Goal: Task Accomplishment & Management: Use online tool/utility

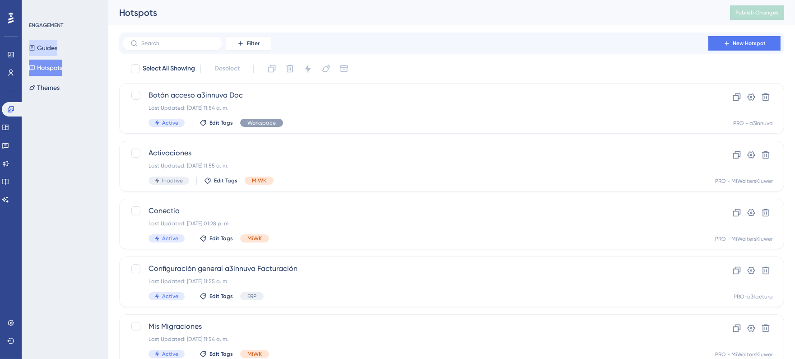
click at [43, 51] on button "Guides" at bounding box center [43, 48] width 28 height 16
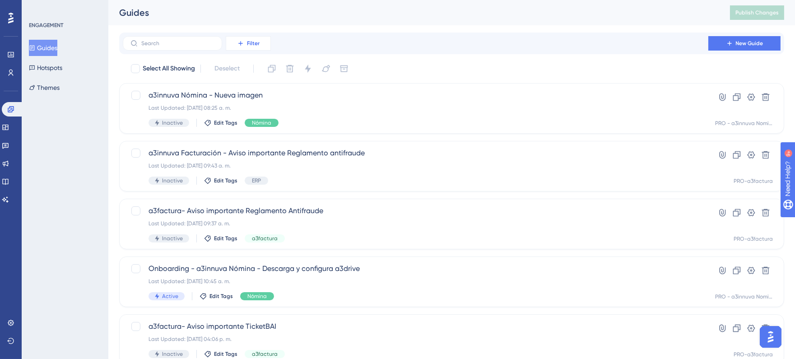
click at [249, 42] on span "Filter" at bounding box center [253, 43] width 13 height 7
click at [253, 105] on span "Containers" at bounding box center [255, 105] width 32 height 11
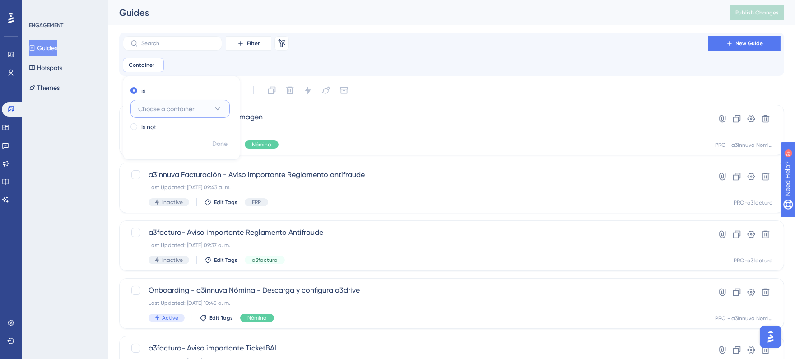
click at [218, 105] on icon at bounding box center [217, 108] width 9 height 9
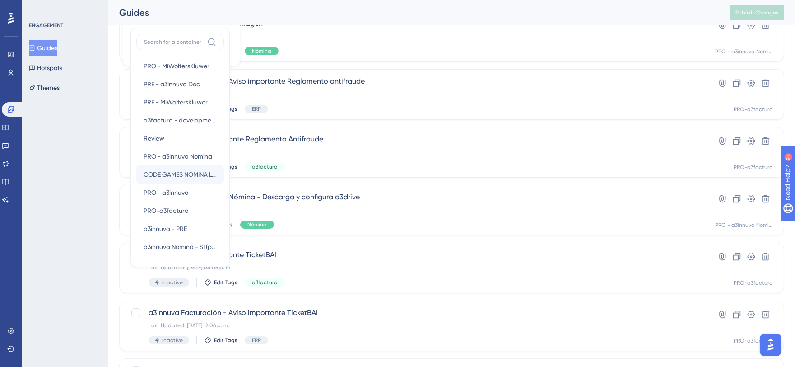
scroll to position [111, 0]
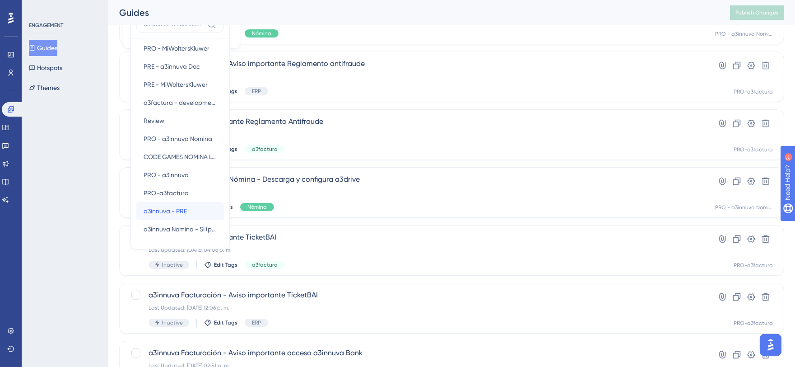
click at [178, 211] on span "a3innuva - PRE" at bounding box center [165, 211] width 43 height 11
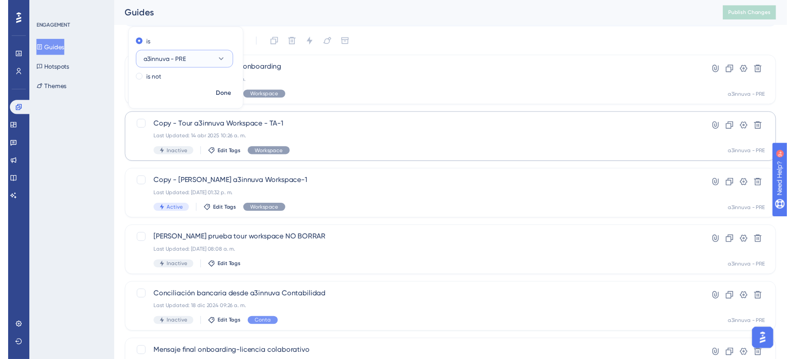
scroll to position [0, 0]
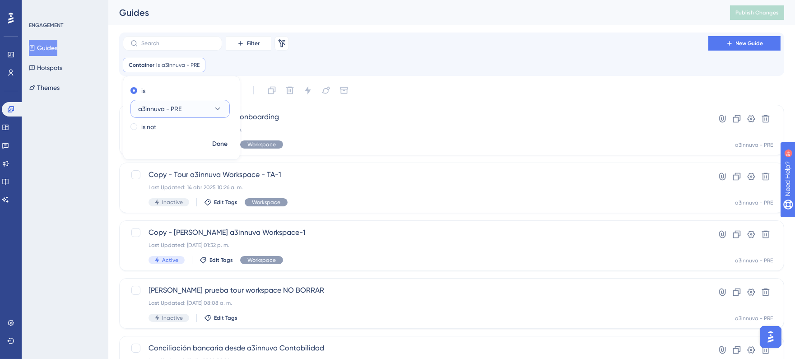
click at [214, 108] on icon at bounding box center [217, 108] width 9 height 9
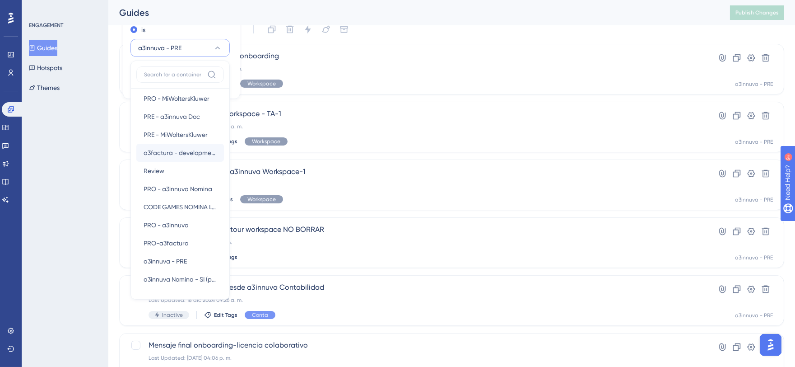
scroll to position [111, 0]
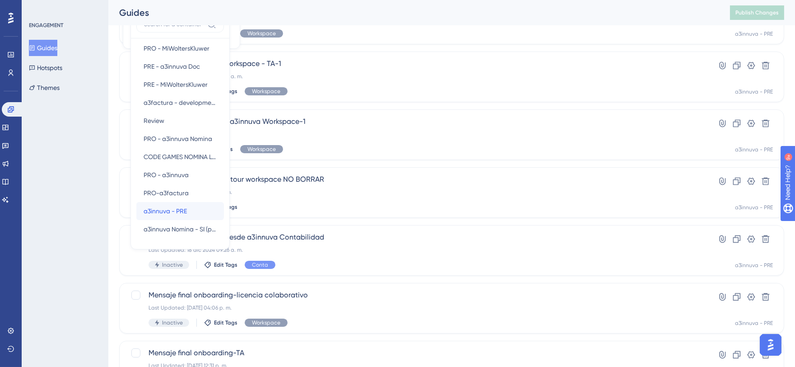
click at [178, 207] on span "a3innuva - PRE" at bounding box center [165, 211] width 43 height 11
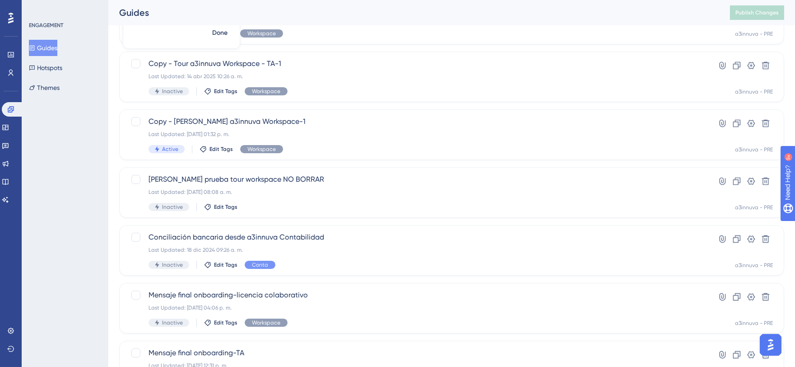
scroll to position [100, 0]
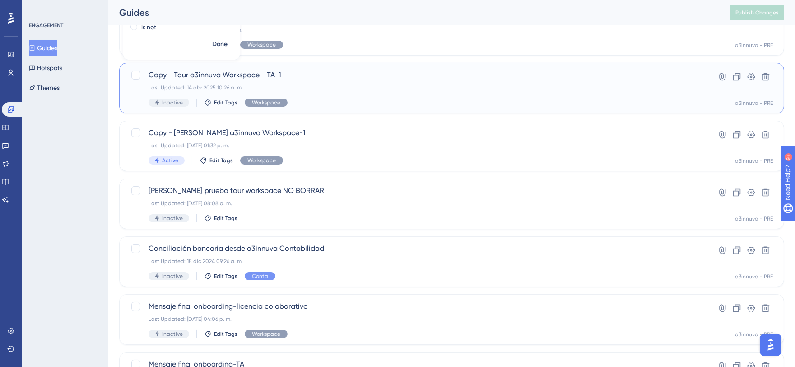
click at [238, 70] on span "Copy - Tour a3innuva Workspace - TA-1" at bounding box center [416, 75] width 534 height 11
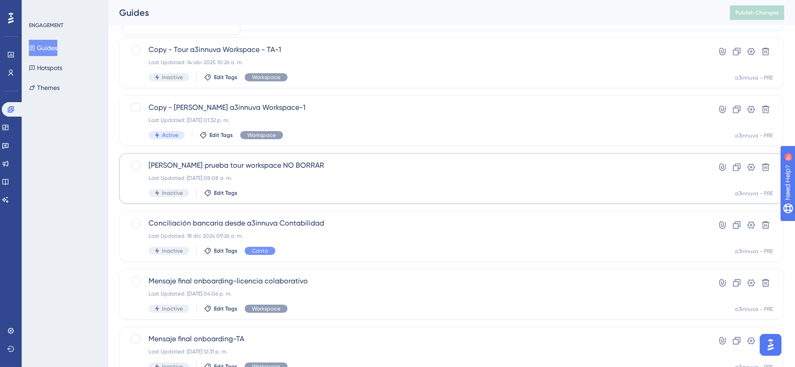
scroll to position [150, 0]
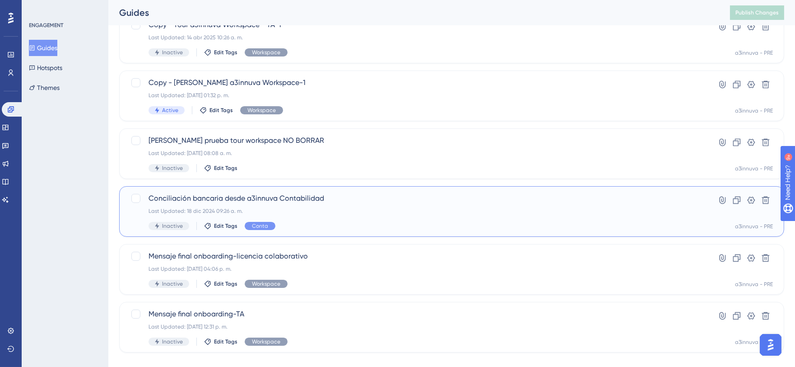
click at [309, 195] on span "Conciliación bancaria desde a3innuva Contabilidad" at bounding box center [416, 198] width 534 height 11
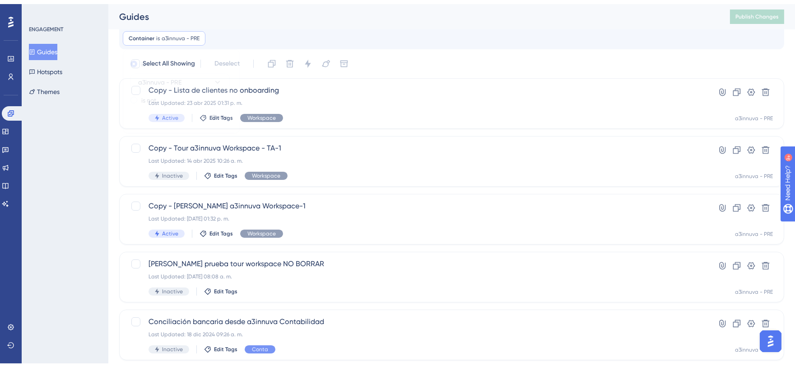
scroll to position [164, 0]
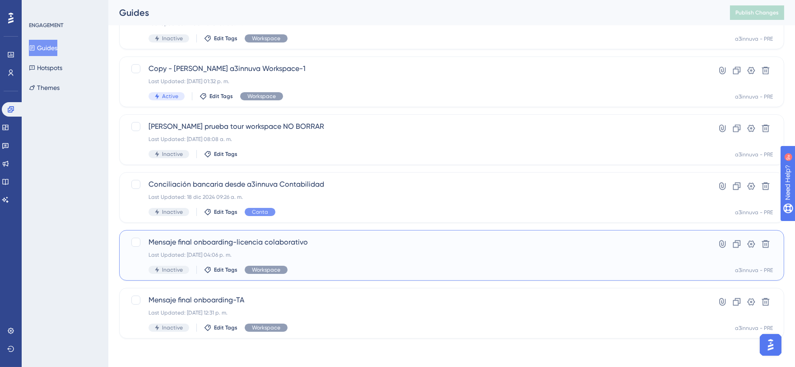
click at [283, 240] on span "Mensaje final onboarding-licencia colaborativo" at bounding box center [416, 242] width 534 height 11
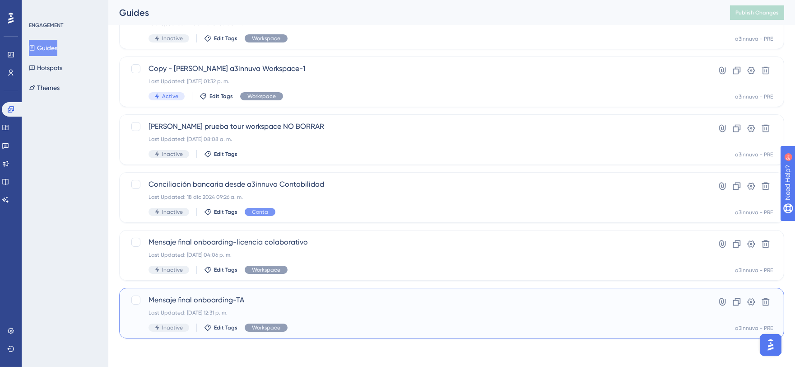
click at [235, 292] on div "Mensaje final onboarding-TA Last Updated: [DATE] 12:31 p. m. Inactive Edit Tags…" at bounding box center [451, 313] width 665 height 51
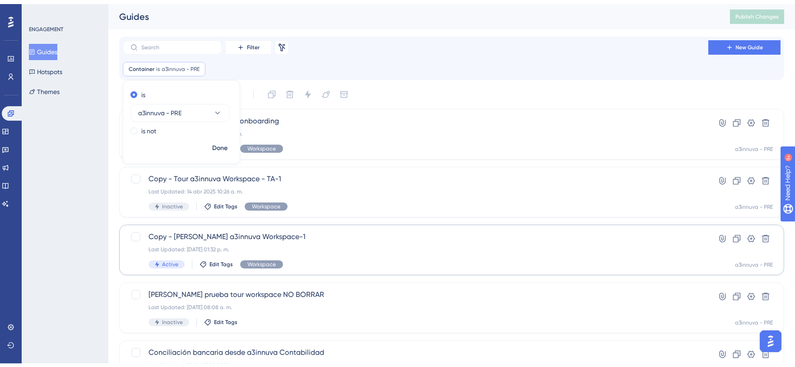
scroll to position [50, 0]
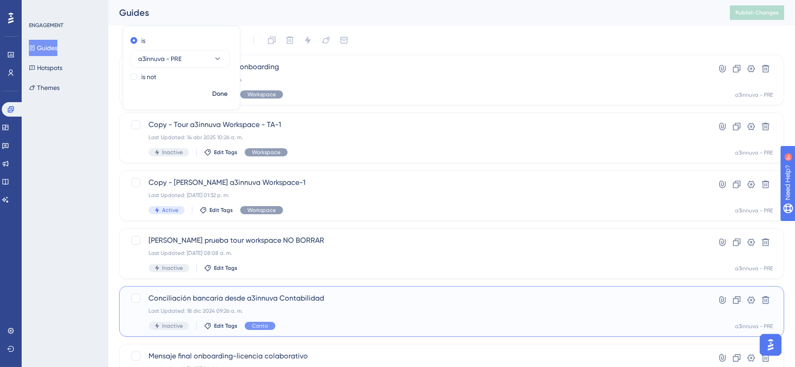
click at [309, 298] on span "Conciliación bancaria desde a3innuva Contabilidad" at bounding box center [416, 298] width 534 height 11
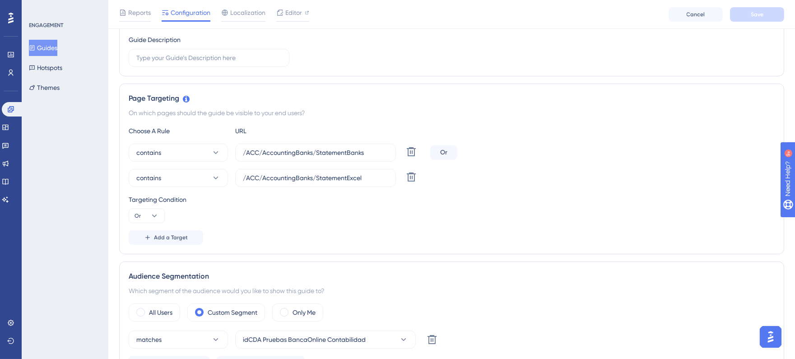
scroll to position [251, 0]
